Goal: Task Accomplishment & Management: Complete application form

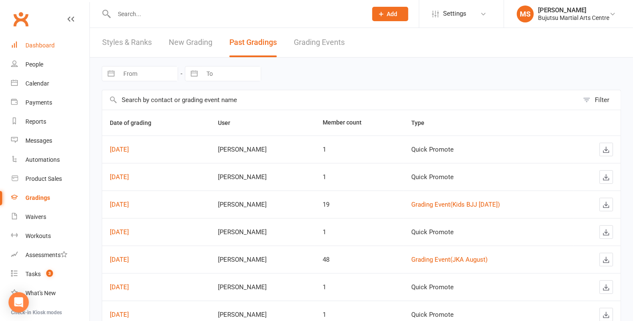
click at [50, 47] on div "Dashboard" at bounding box center [39, 45] width 29 height 7
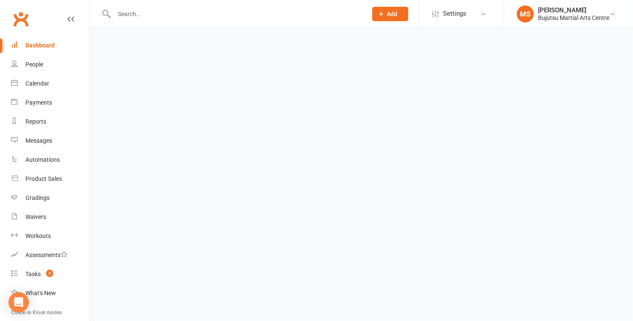
click at [48, 51] on link "Dashboard" at bounding box center [50, 45] width 78 height 19
click at [35, 47] on div "Dashboard" at bounding box center [39, 45] width 29 height 7
click at [25, 10] on link "Clubworx" at bounding box center [20, 18] width 21 height 21
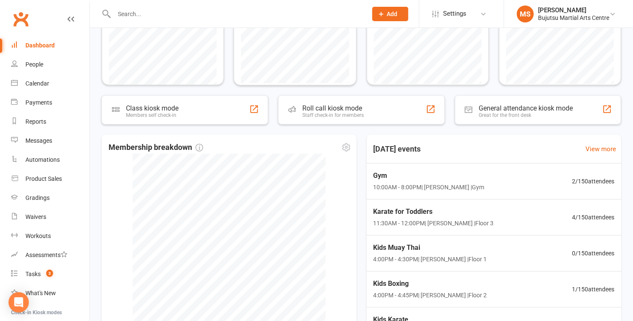
scroll to position [239, 0]
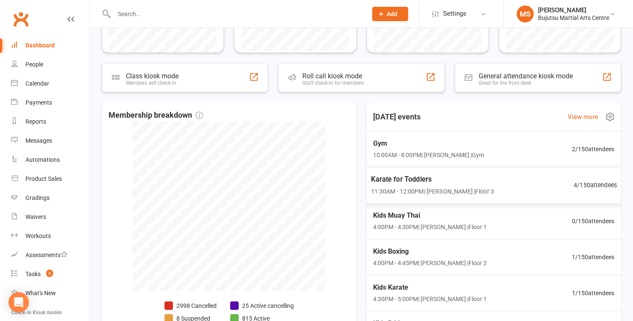
click at [477, 182] on span "Karate for Toddlers" at bounding box center [432, 179] width 123 height 11
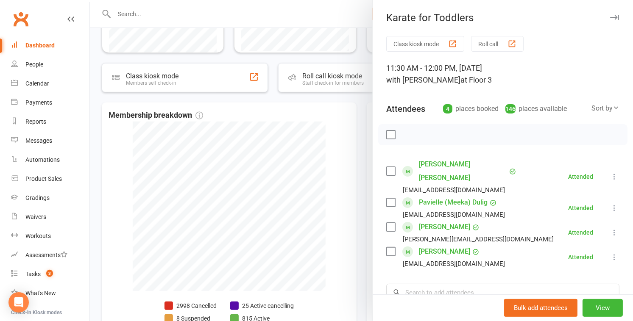
scroll to position [0, 0]
click at [33, 43] on div "Dashboard" at bounding box center [39, 45] width 29 height 7
click at [359, 214] on div at bounding box center [361, 160] width 543 height 321
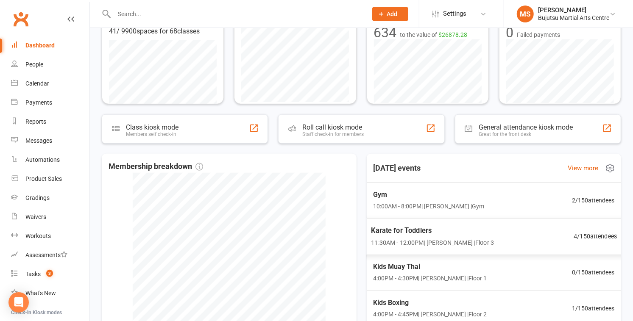
click at [406, 228] on span "Karate for Toddlers" at bounding box center [432, 230] width 123 height 11
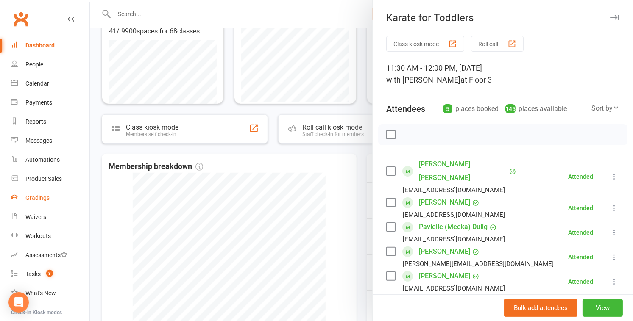
click at [42, 191] on link "Gradings" at bounding box center [50, 198] width 78 height 19
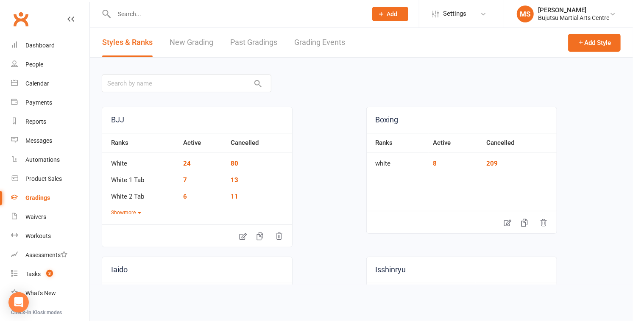
click at [196, 41] on link "New Grading" at bounding box center [192, 42] width 44 height 29
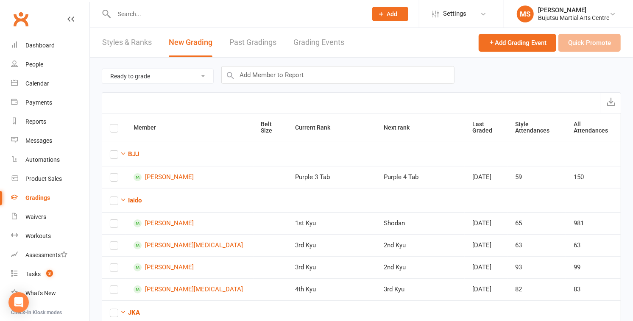
click at [202, 76] on select "Ready to grade All members enrolled in a style Active members enrolled in a sty…" at bounding box center [157, 76] width 111 height 14
select select "active_members_in_style"
click at [102, 69] on select "Ready to grade All members enrolled in a style Active members enrolled in a sty…" at bounding box center [157, 76] width 111 height 14
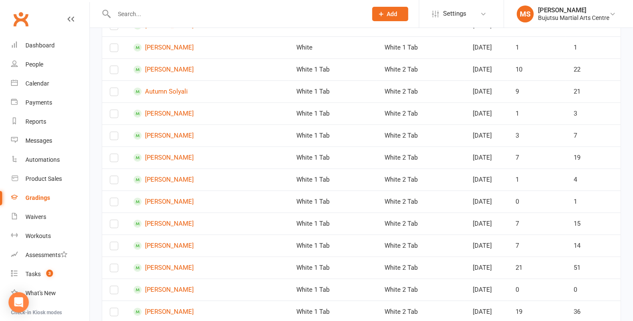
scroll to position [11693, 0]
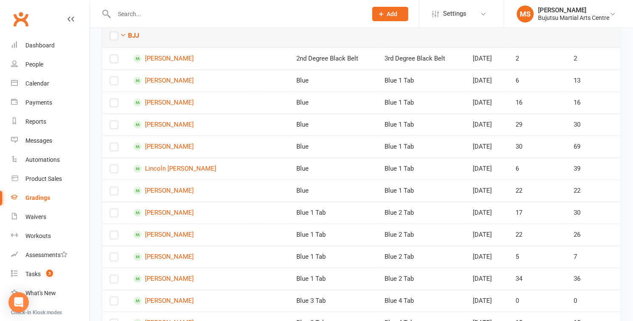
scroll to position [0, 0]
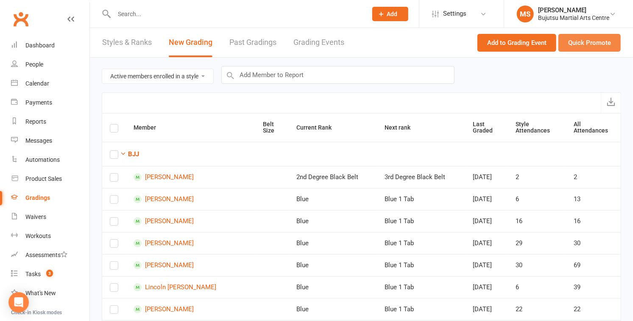
click at [611, 34] on button "Quick Promote" at bounding box center [589, 43] width 62 height 18
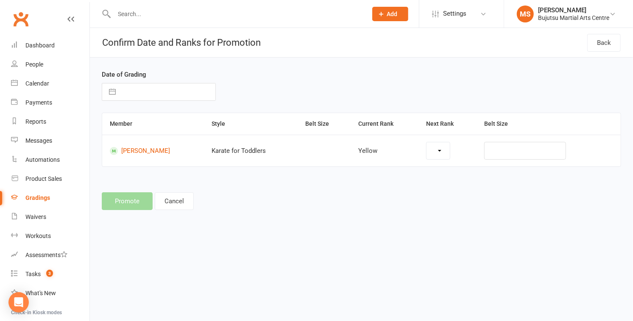
select select "7"
select select "2025"
select select "8"
select select "2025"
select select "9"
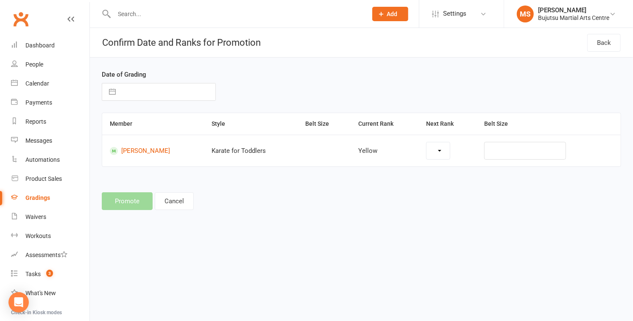
select select "2025"
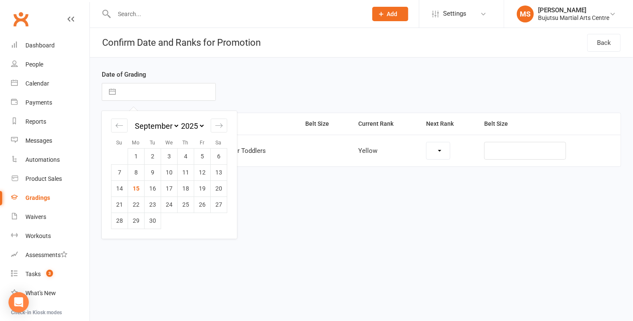
click at [152, 92] on input "text" at bounding box center [167, 91] width 95 height 17
select select "1780"
click at [137, 189] on td "15" at bounding box center [136, 189] width 17 height 16
type input "[DATE]"
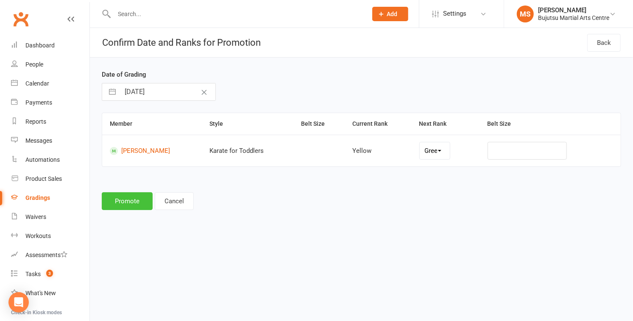
click at [139, 200] on button "Promote" at bounding box center [127, 201] width 51 height 18
